Goal: Find specific page/section: Find specific page/section

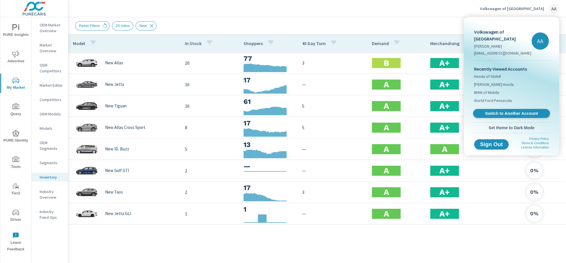
click at [499, 109] on link "Switch to Another Account" at bounding box center [511, 113] width 77 height 9
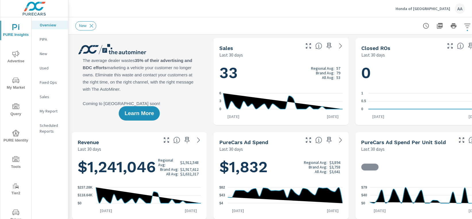
click at [22, 80] on span "My Market" at bounding box center [16, 84] width 28 height 14
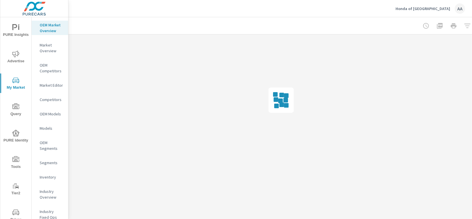
click at [49, 181] on div "Inventory" at bounding box center [50, 177] width 36 height 9
